Goal: Information Seeking & Learning: Learn about a topic

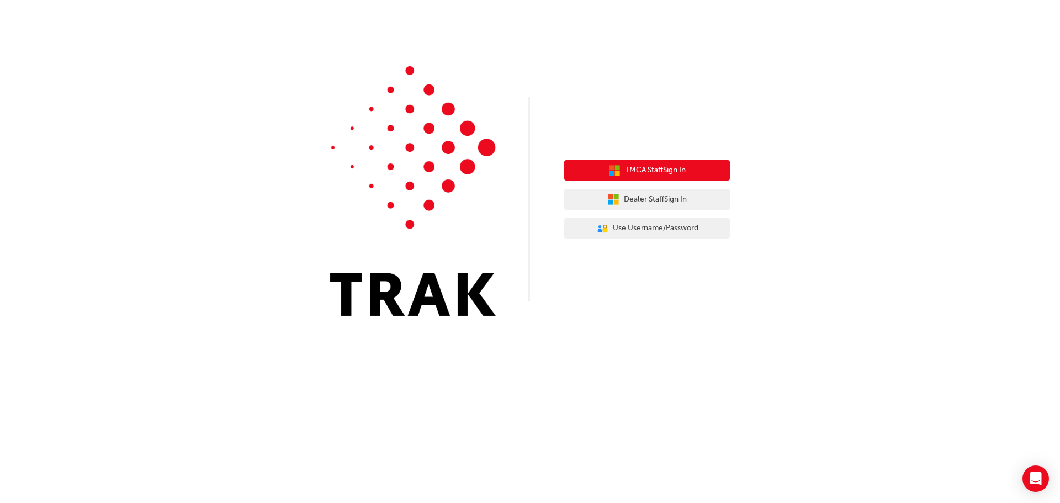
click at [658, 170] on span "TMCA Staff Sign In" at bounding box center [655, 170] width 61 height 13
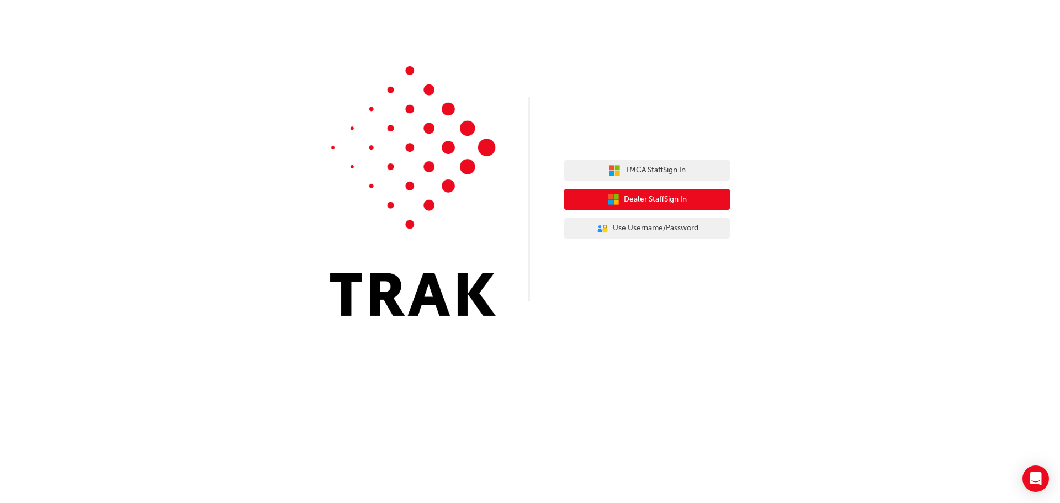
click at [635, 200] on span "Dealer Staff Sign In" at bounding box center [655, 199] width 63 height 13
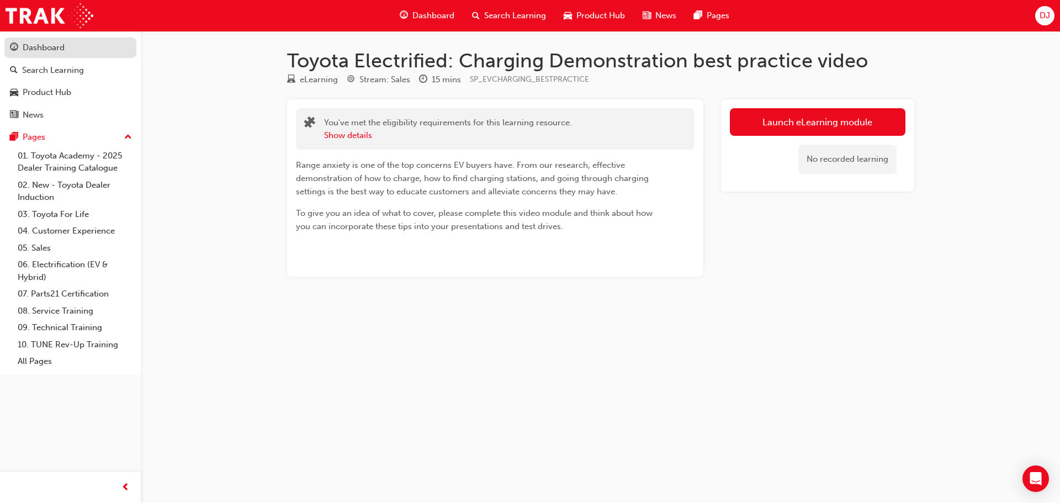
click at [48, 47] on div "Dashboard" at bounding box center [44, 47] width 42 height 13
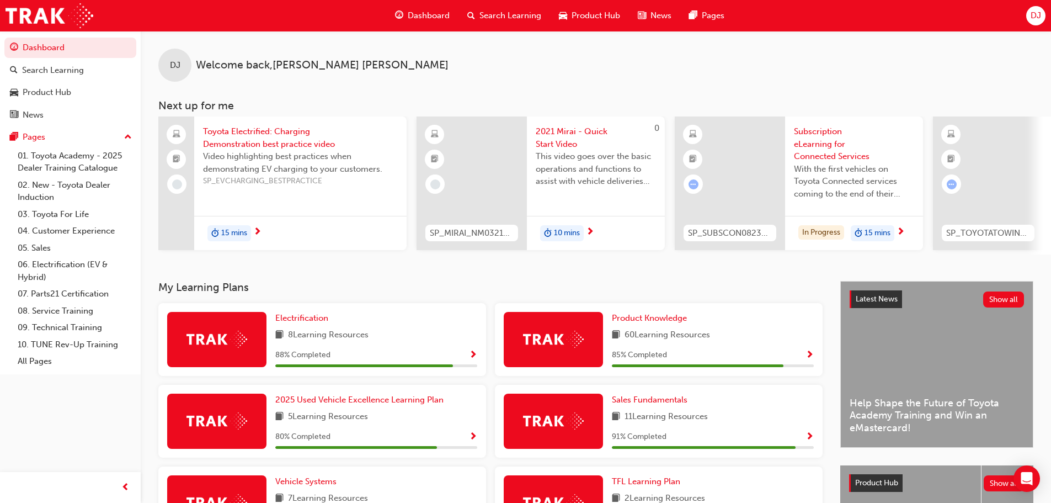
scroll to position [55, 0]
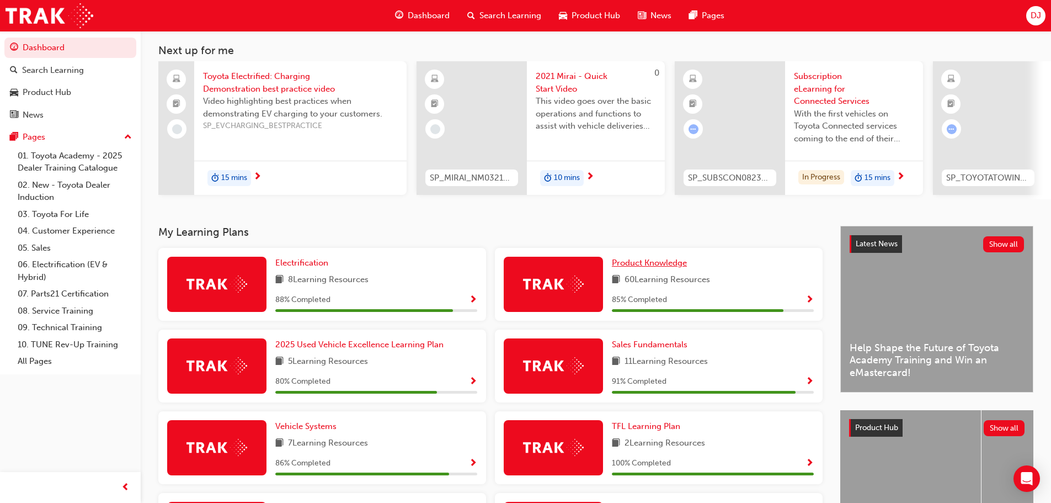
click at [634, 265] on span "Product Knowledge" at bounding box center [649, 263] width 75 height 10
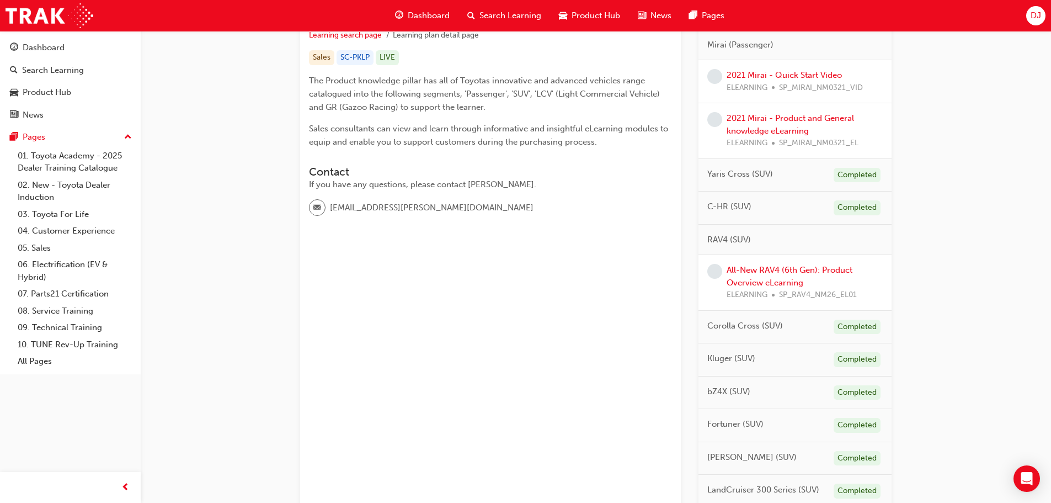
scroll to position [221, 0]
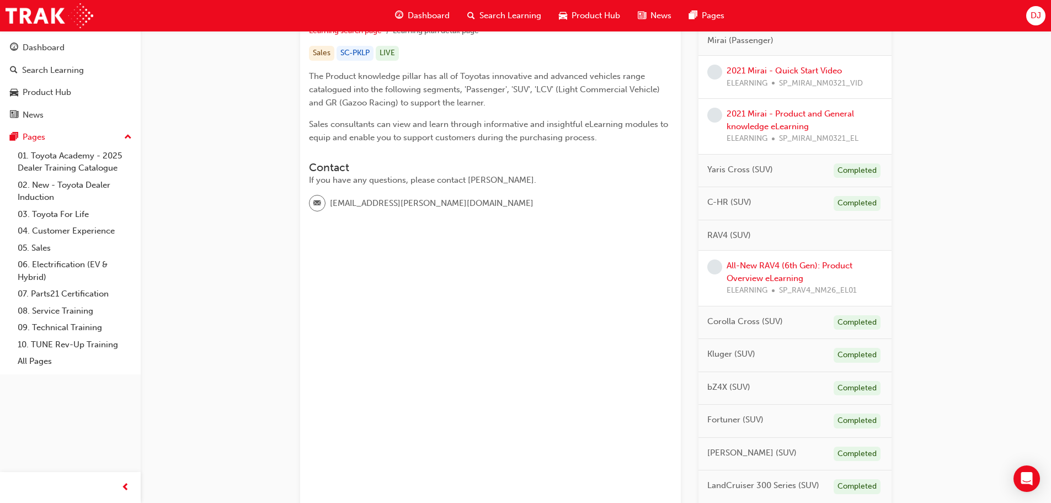
click at [751, 272] on div "All-New RAV4 (6th Gen): Product Overview eLearning ELEARNING SP_RAV4_NM26_EL01" at bounding box center [805, 278] width 156 height 38
click at [758, 267] on link "All-New RAV4 (6th Gen): Product Overview eLearning" at bounding box center [790, 272] width 126 height 23
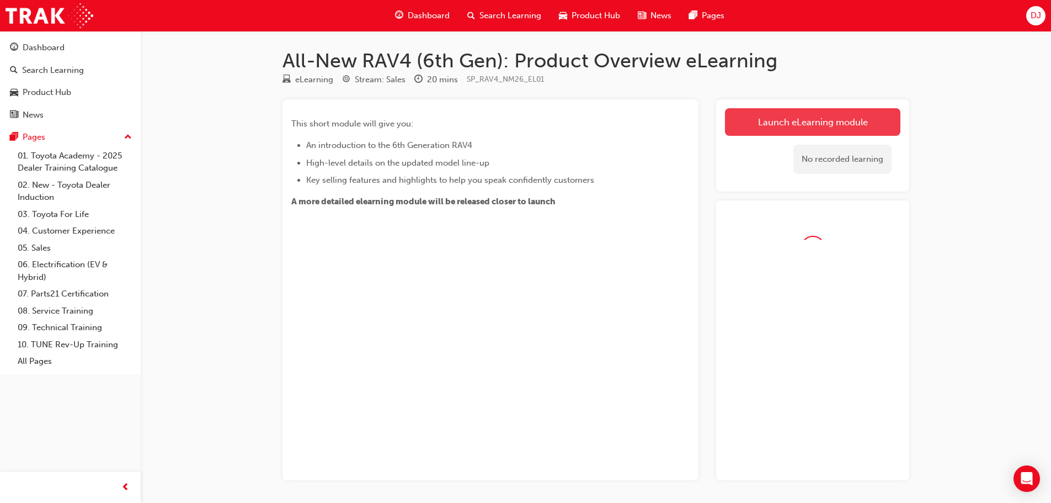
click at [748, 123] on link "Launch eLearning module" at bounding box center [813, 122] width 176 height 28
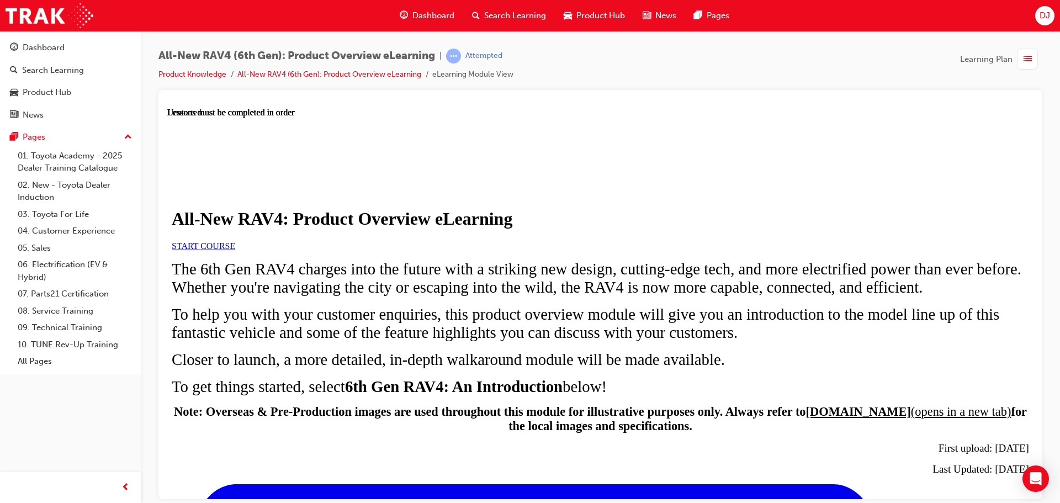
click at [235, 250] on span "START COURSE" at bounding box center [203, 245] width 63 height 9
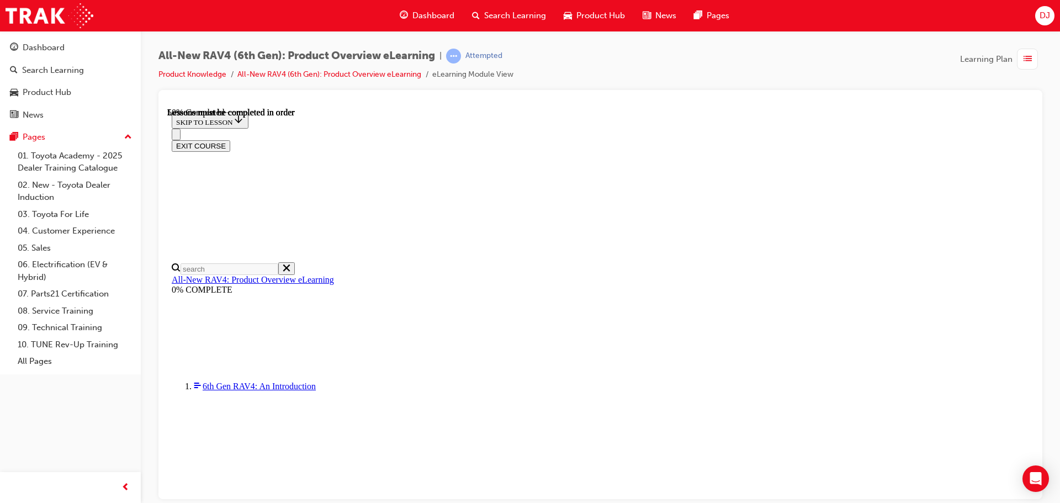
scroll to position [1032, 0]
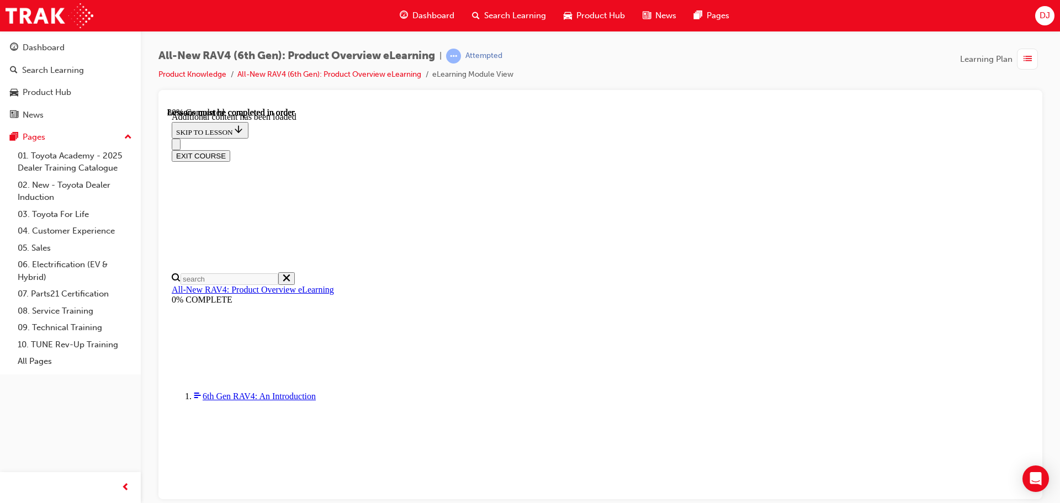
scroll to position [1405, 0]
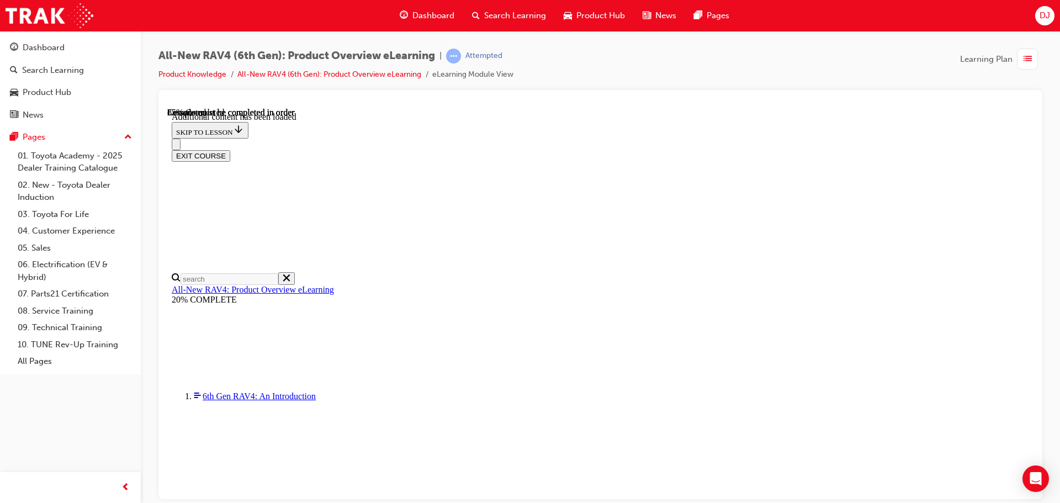
scroll to position [1547, 0]
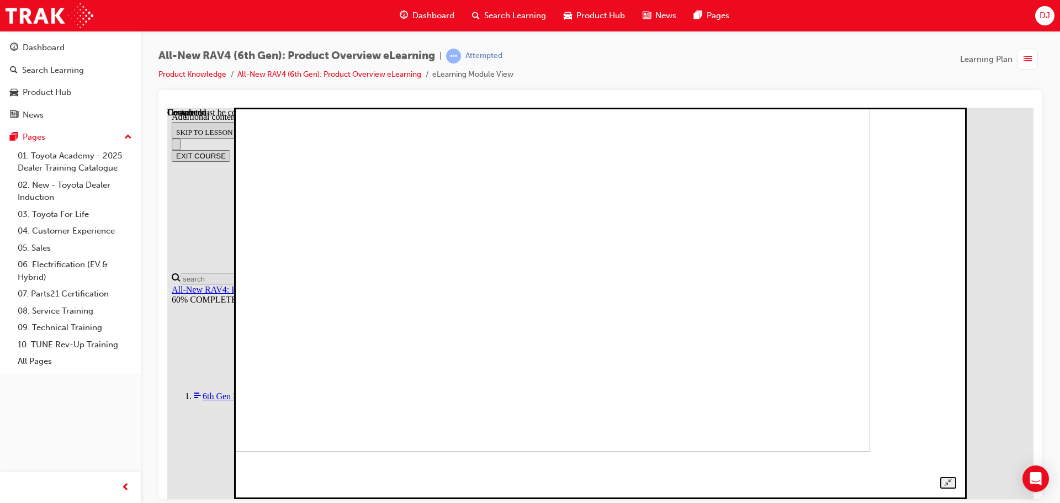
click at [774, 368] on img at bounding box center [521, 255] width 695 height 391
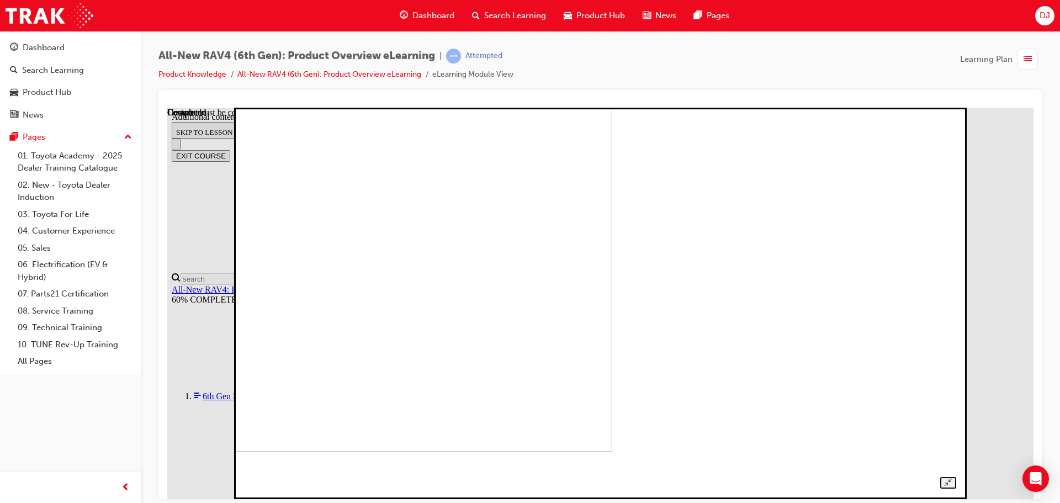
click at [612, 348] on img at bounding box center [263, 255] width 695 height 391
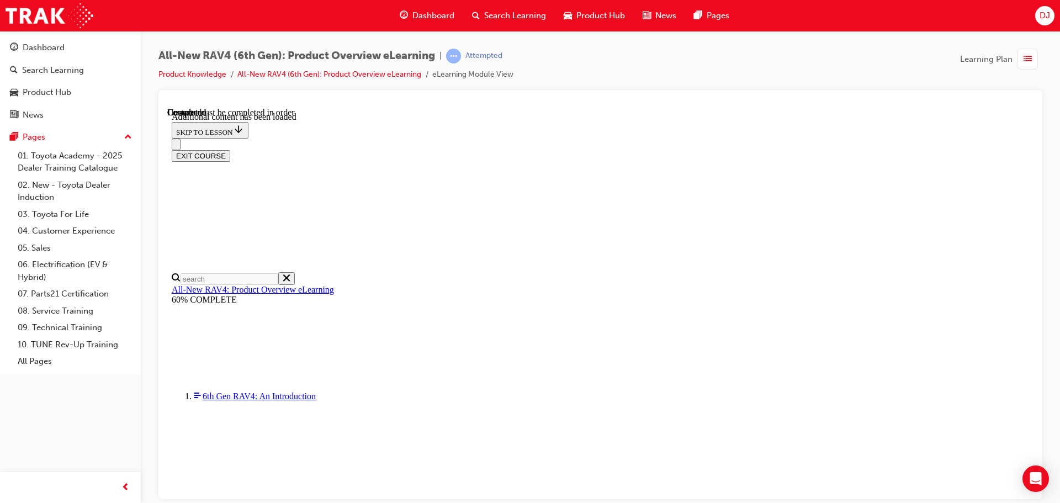
scroll to position [795, 0]
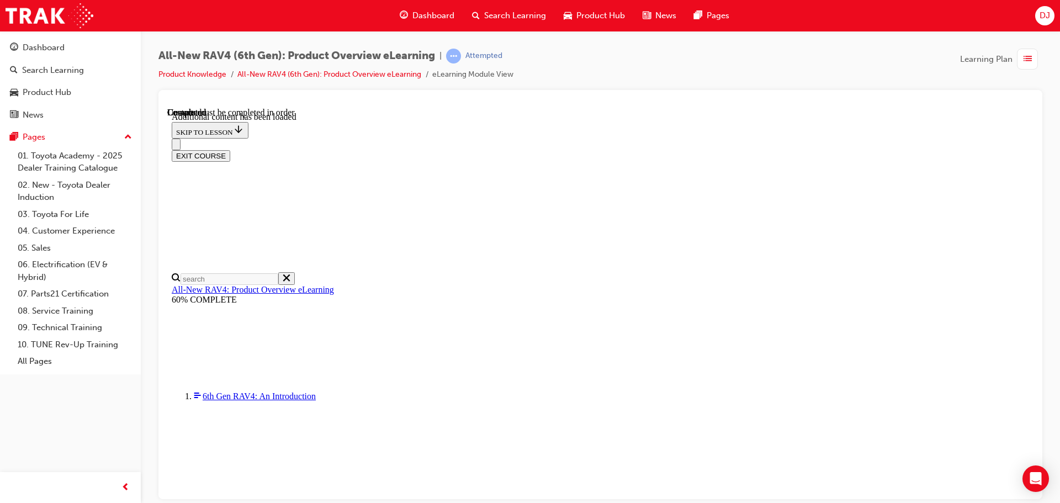
radio input "true"
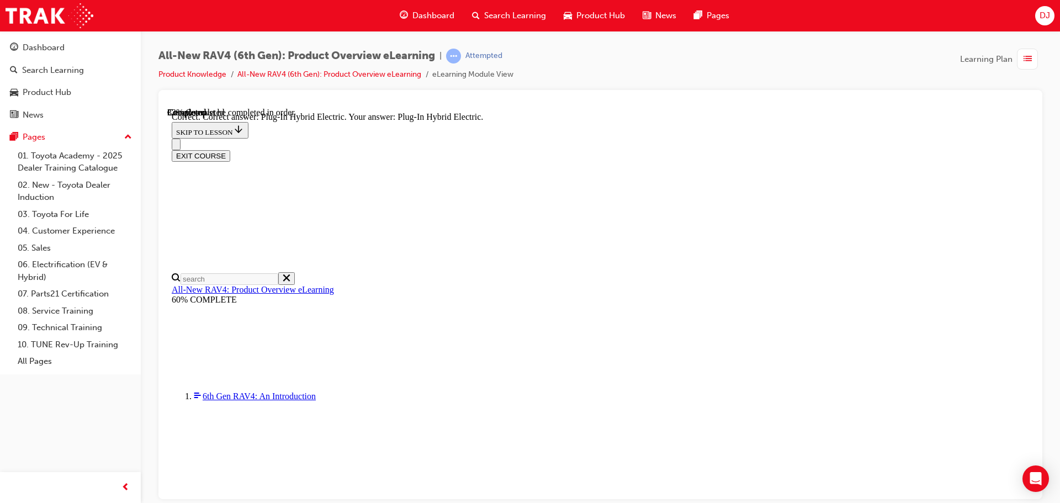
radio input "true"
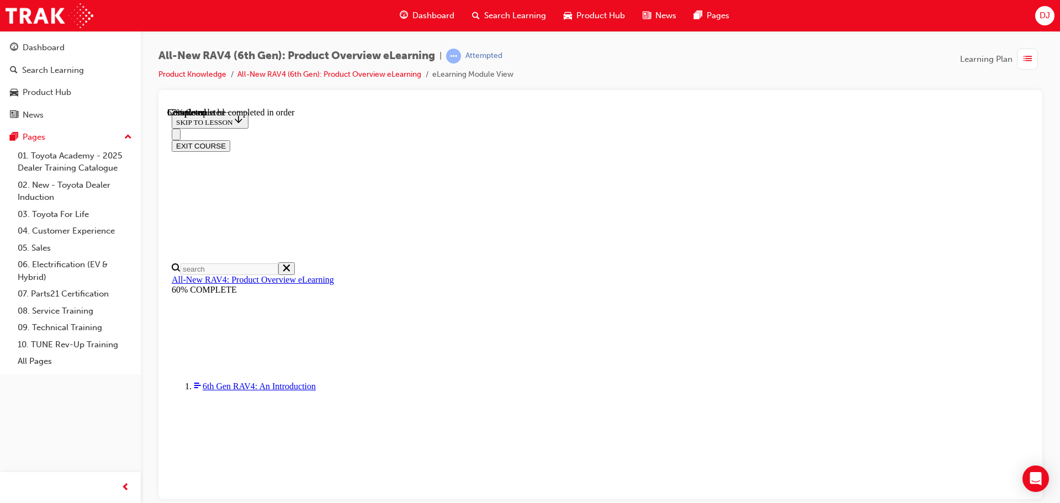
scroll to position [221, 0]
checkbox input "true"
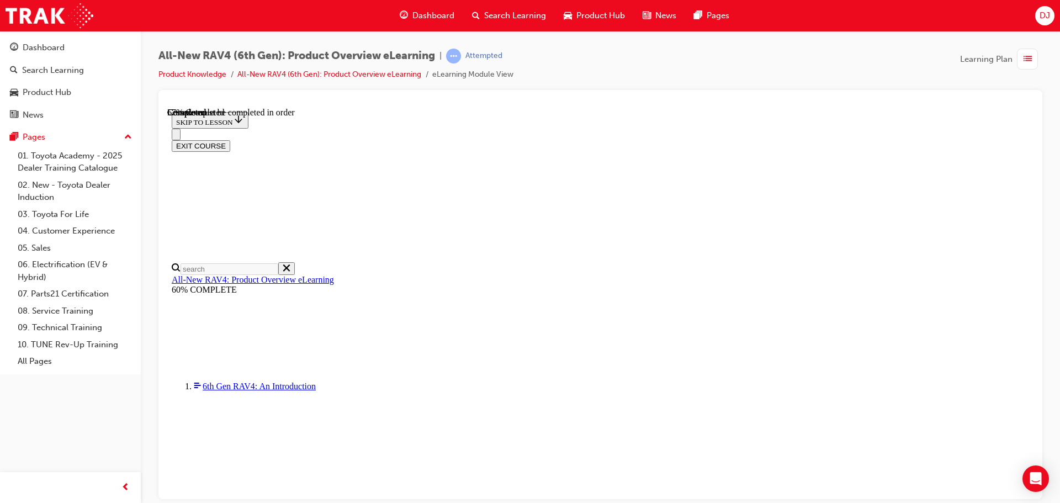
checkbox input "true"
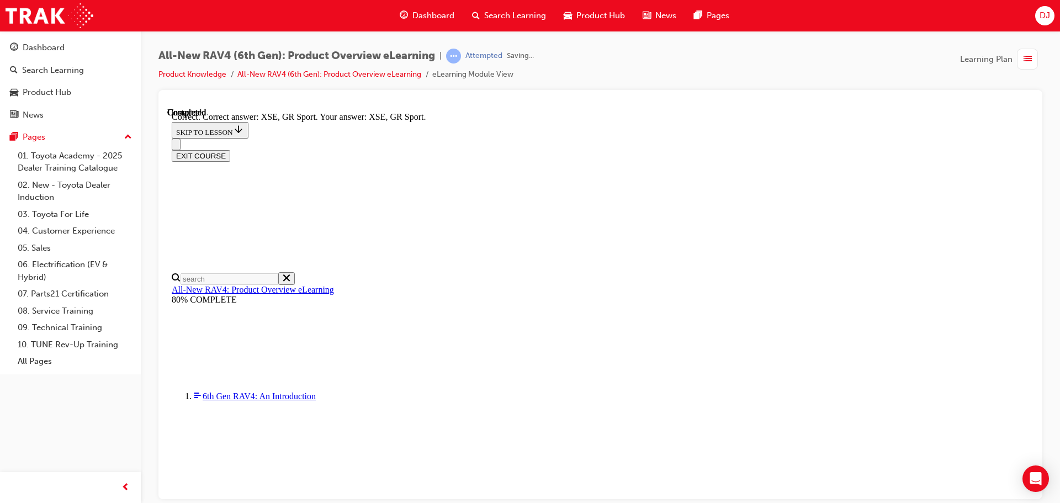
scroll to position [433, 0]
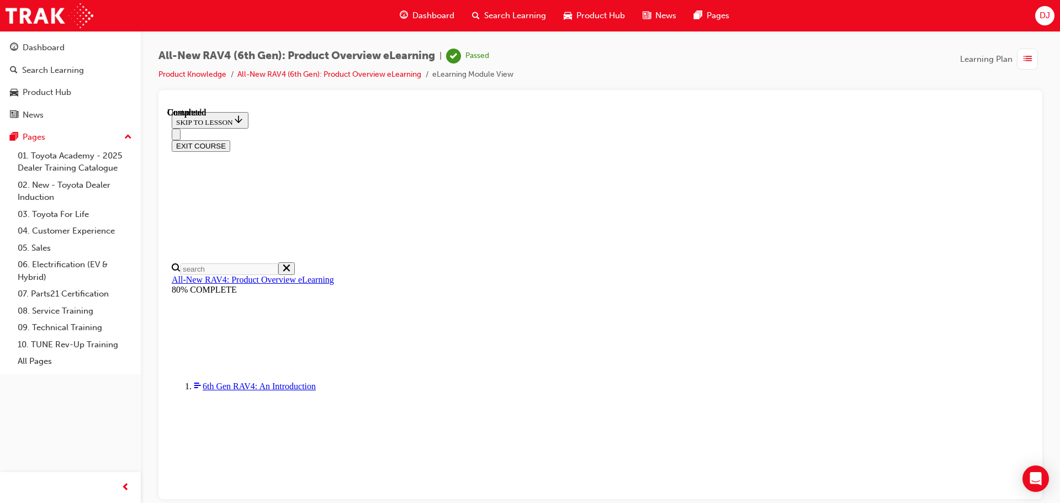
scroll to position [216, 0]
click at [230, 140] on button "EXIT COURSE" at bounding box center [201, 146] width 59 height 12
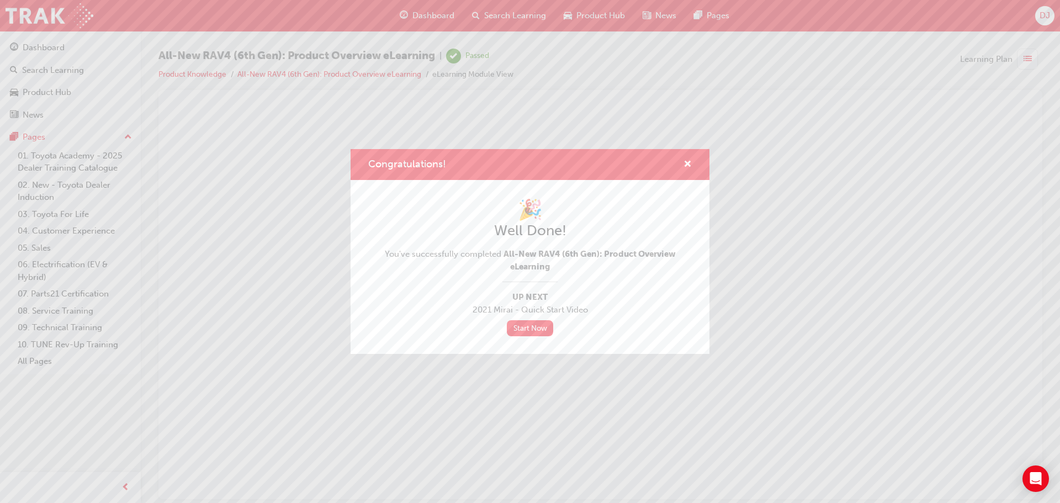
scroll to position [0, 0]
click at [536, 331] on link "Start Now" at bounding box center [530, 328] width 46 height 16
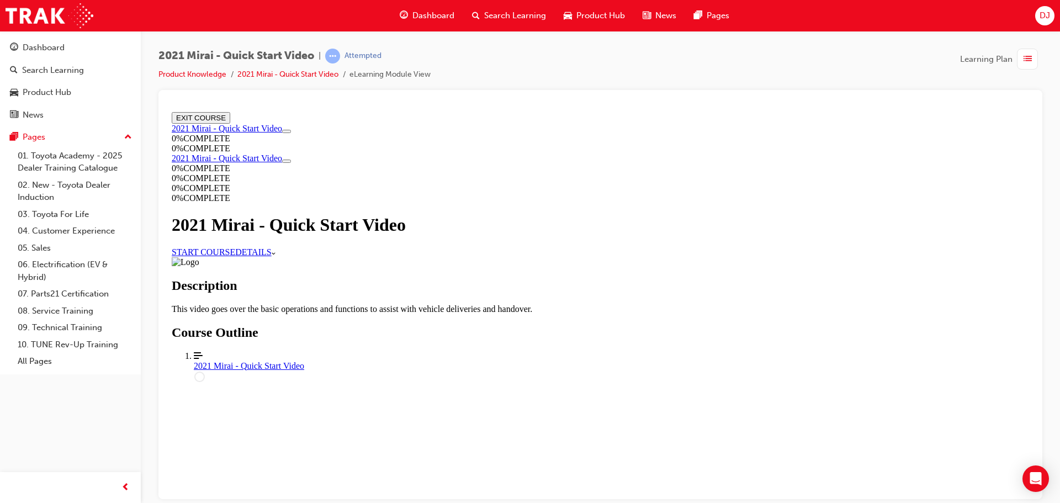
scroll to position [119, 0]
click at [454, 370] on div "2021 Mirai - Quick Start Video" at bounding box center [611, 365] width 835 height 10
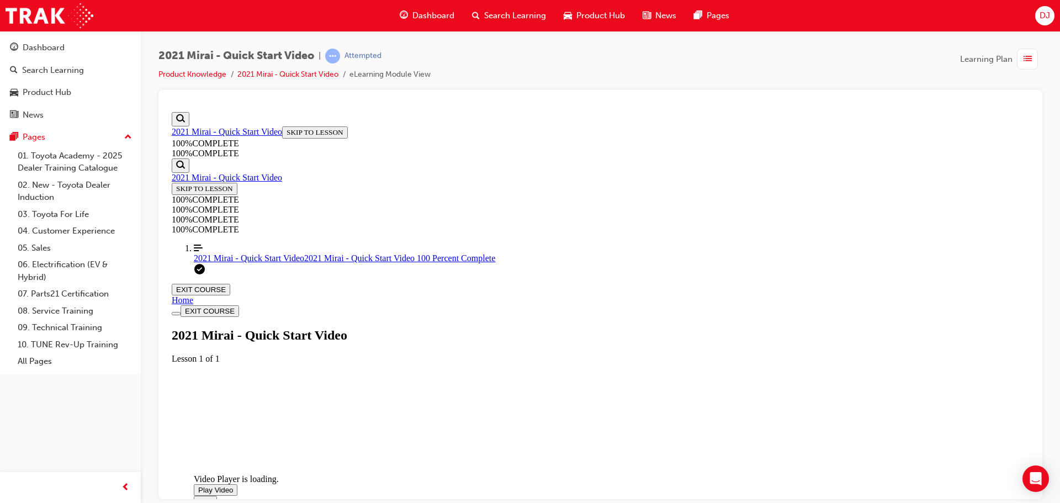
scroll to position [0, 0]
click at [359, 389] on div "Video Player is loading. Play Video Play Mute Current Time 0:00 / Duration -:- …" at bounding box center [277, 430] width 166 height 83
click at [198, 485] on span "Video player. You can use the space bar to toggle playback and arrow keys to sc…" at bounding box center [198, 489] width 0 height 8
click at [525, 414] on div "Video Player is loading. Play Video Pause Mute Current Time 5:28 / Duration 5:3…" at bounding box center [600, 388] width 857 height 51
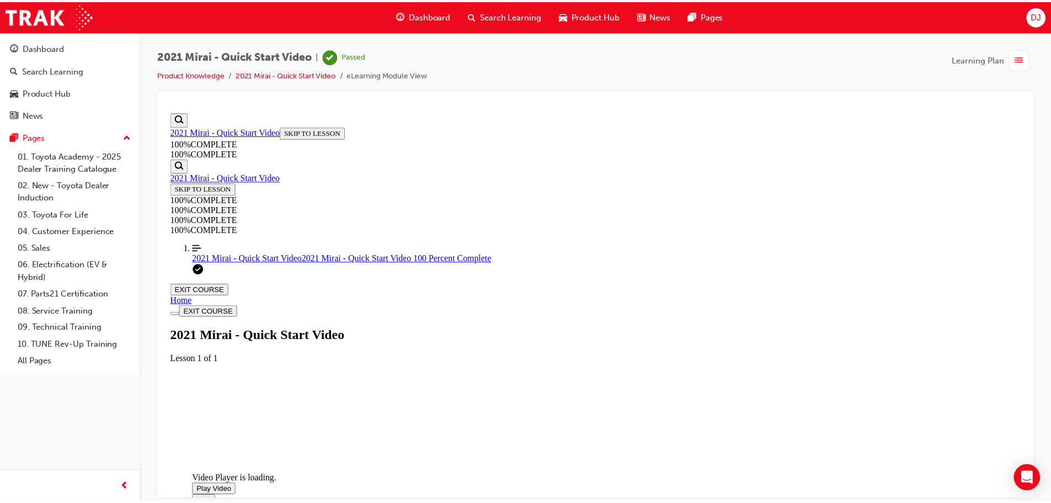
scroll to position [231, 0]
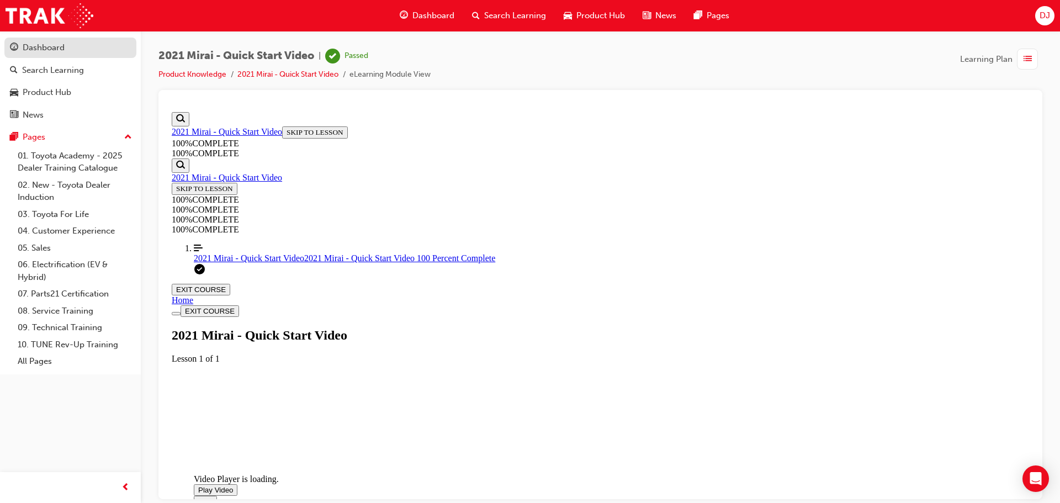
click at [59, 52] on div "Dashboard" at bounding box center [44, 47] width 42 height 13
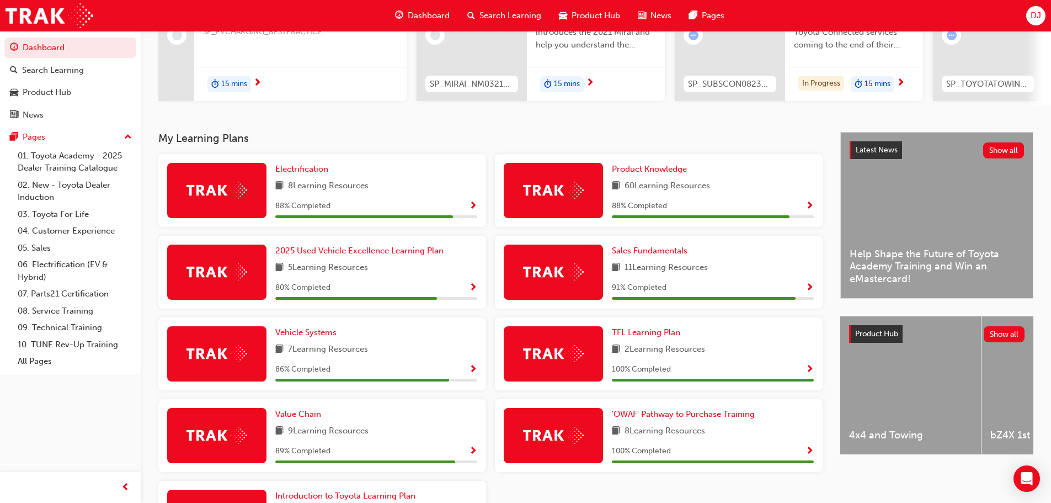
scroll to position [166, 0]
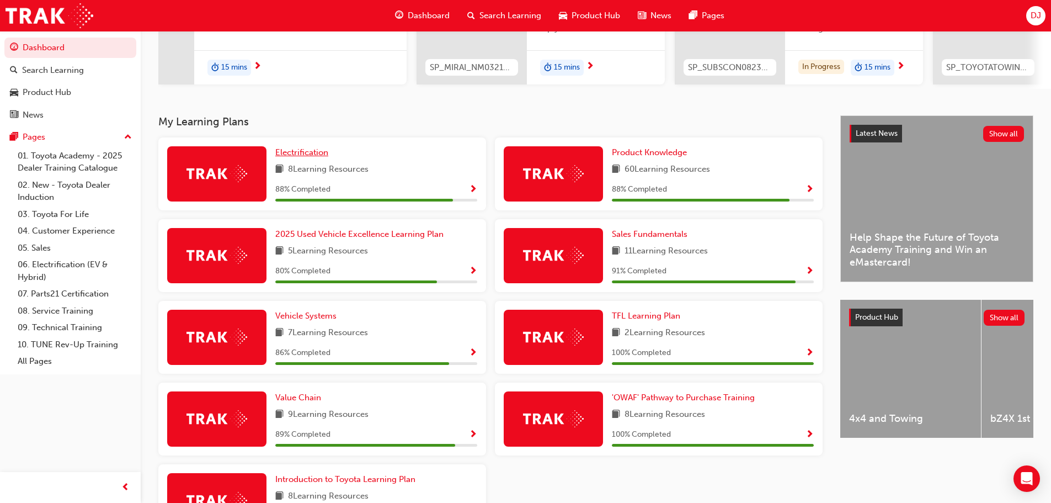
click at [305, 153] on span "Electrification" at bounding box center [301, 152] width 53 height 10
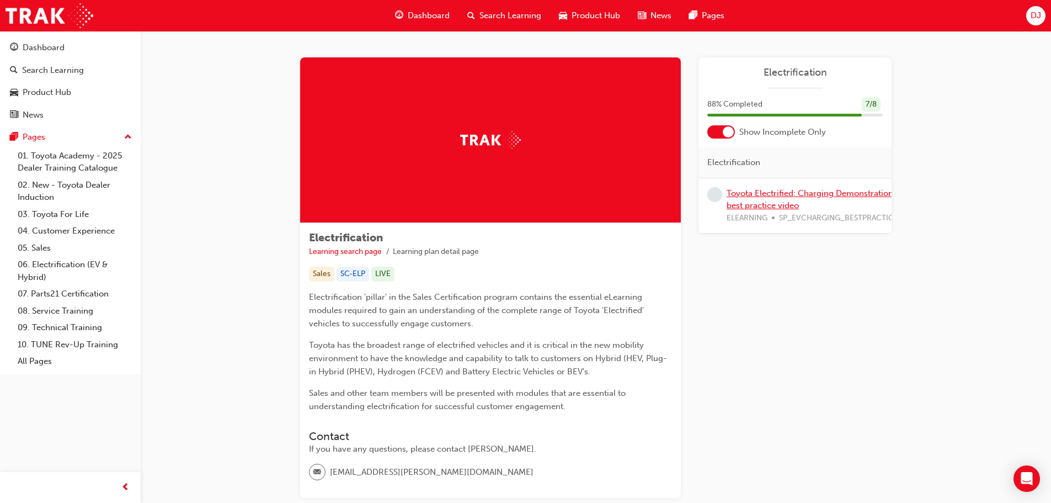
click at [764, 198] on link "Toyota Electrified: Charging Demonstration best practice video" at bounding box center [810, 199] width 167 height 23
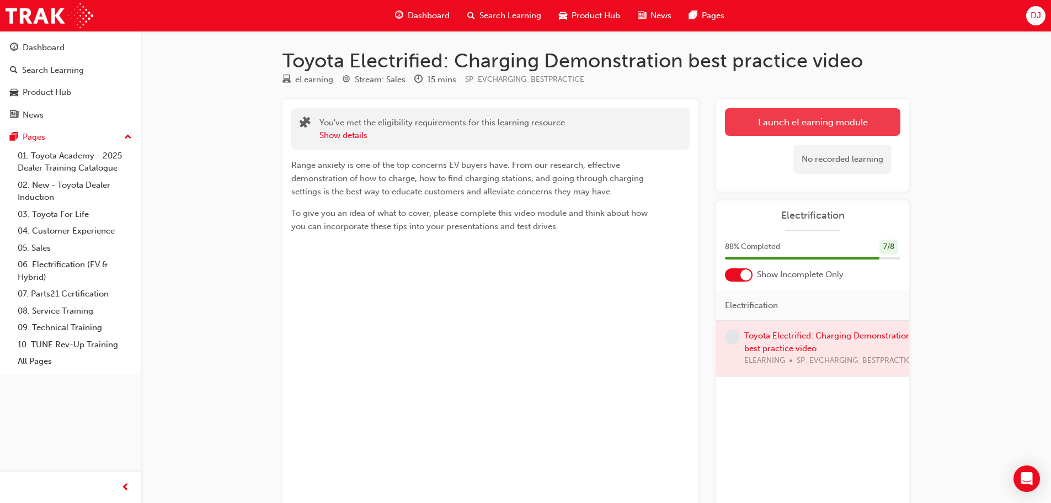
click at [780, 114] on link "Launch eLearning module" at bounding box center [813, 122] width 176 height 28
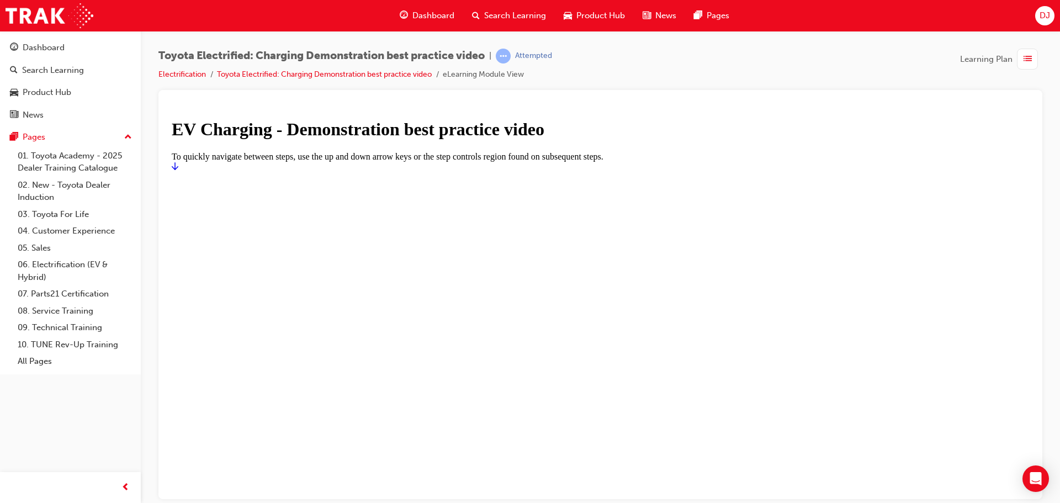
click at [178, 170] on icon "Start" at bounding box center [175, 165] width 7 height 9
